Goal: Check status: Check status

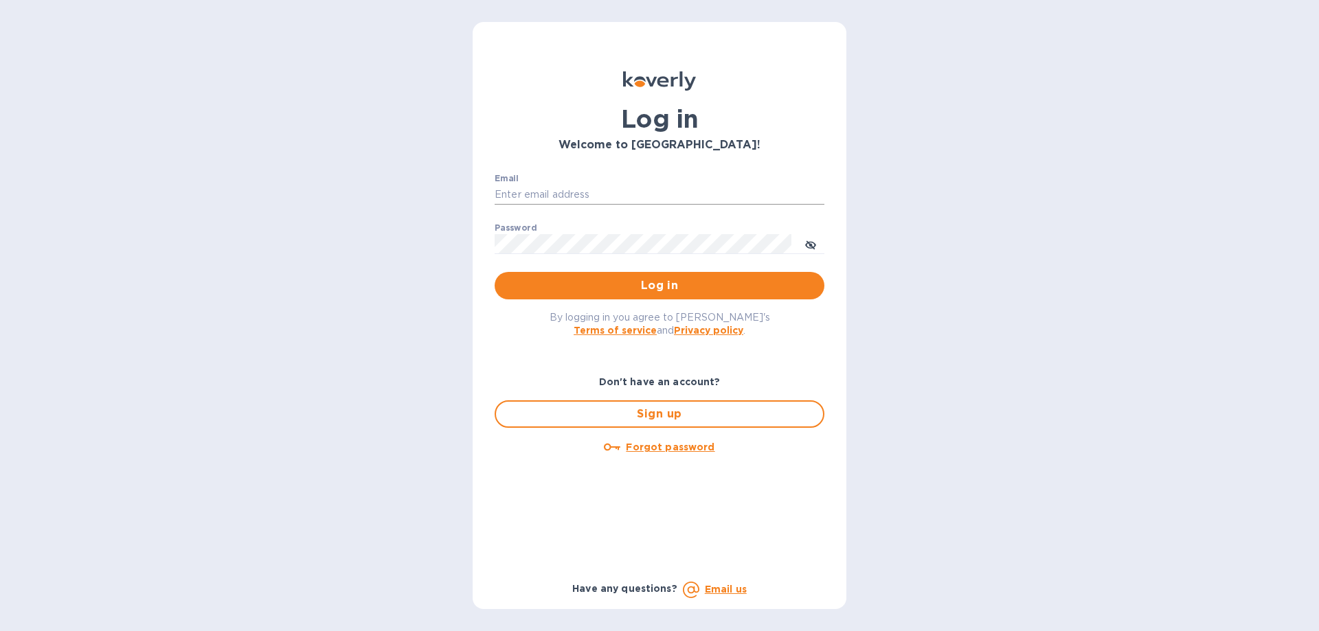
type input "aluzersandel@gmail.com"
click at [585, 197] on input "aluzersandel@gmail.com" at bounding box center [660, 195] width 330 height 21
click at [765, 288] on span "Log in" at bounding box center [660, 286] width 308 height 16
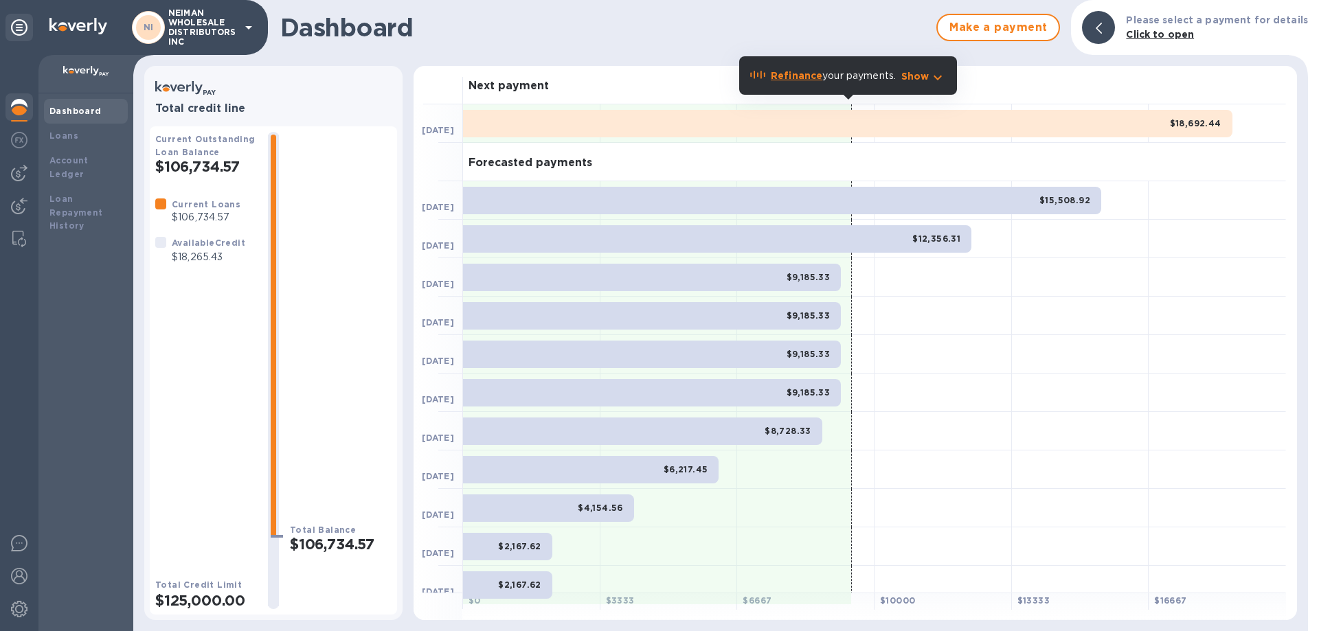
click at [79, 118] on div "Dashboard" at bounding box center [86, 111] width 84 height 25
